Goal: Answer question/provide support

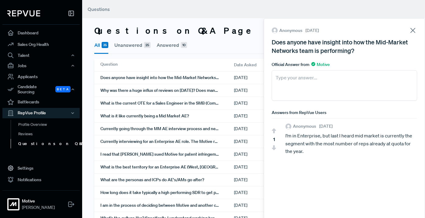
click at [314, 81] on textarea at bounding box center [344, 85] width 145 height 30
paste textarea "The Networks team at [GEOGRAPHIC_DATA] is one of the company’s strongest perfor…"
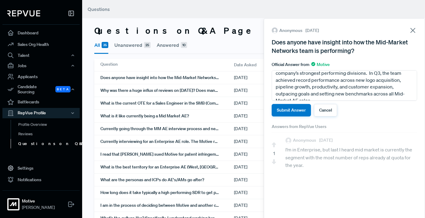
scroll to position [12, 0]
type textarea "The Networks team at [GEOGRAPHIC_DATA] is one of the company’s strongest perfor…"
click at [291, 112] on button "Submit Answer" at bounding box center [291, 110] width 39 height 12
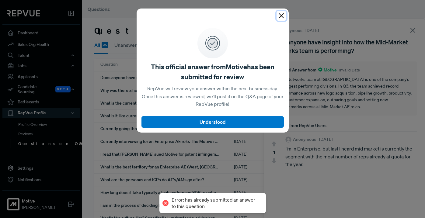
click at [282, 17] on button "Close" at bounding box center [282, 16] width 10 height 10
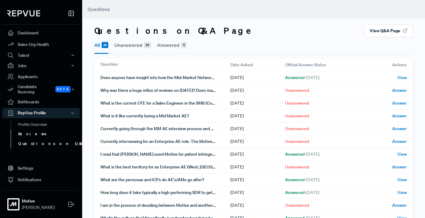
click at [36, 131] on link "Reviews" at bounding box center [49, 134] width 77 height 10
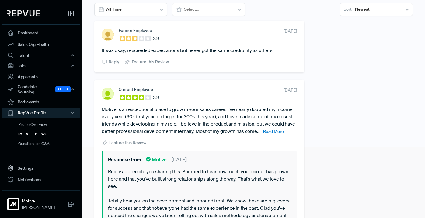
scroll to position [71, 0]
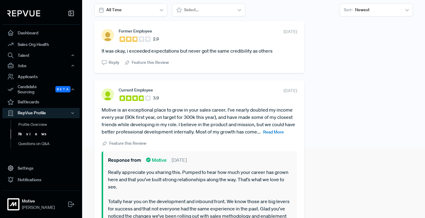
click at [27, 129] on link "Reviews" at bounding box center [49, 134] width 77 height 10
click at [27, 131] on link "Reviews" at bounding box center [49, 134] width 77 height 10
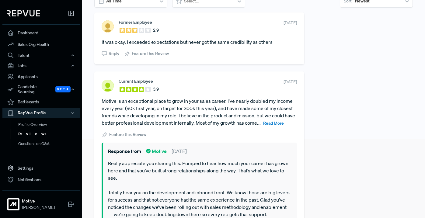
scroll to position [0, 0]
